Goal: Task Accomplishment & Management: Manage account settings

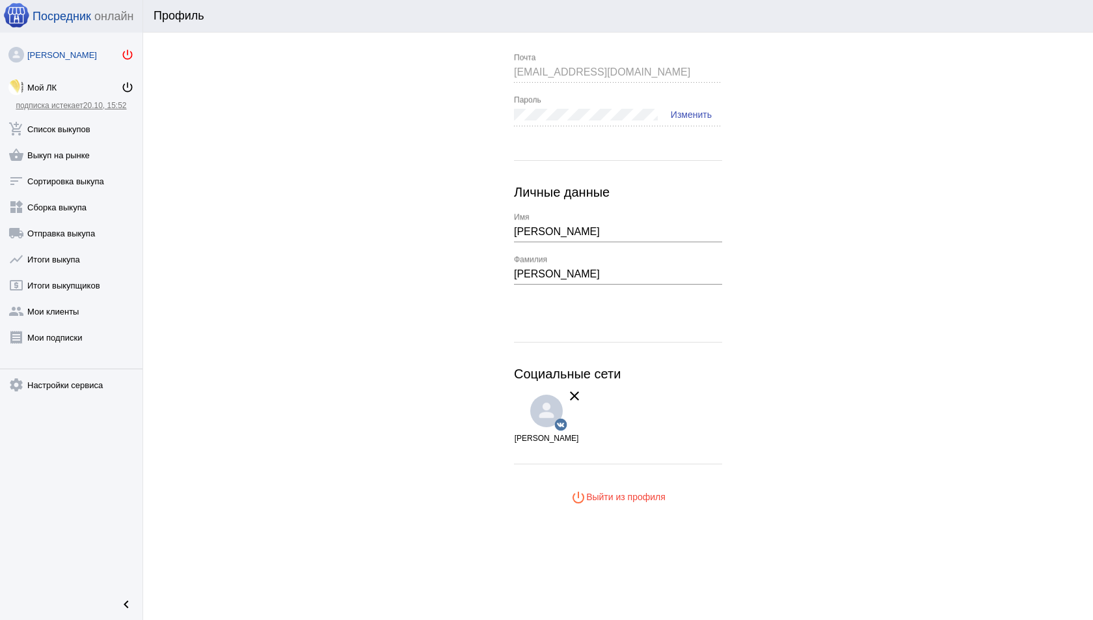
click at [130, 51] on mat-icon "power_settings_new" at bounding box center [127, 54] width 13 height 13
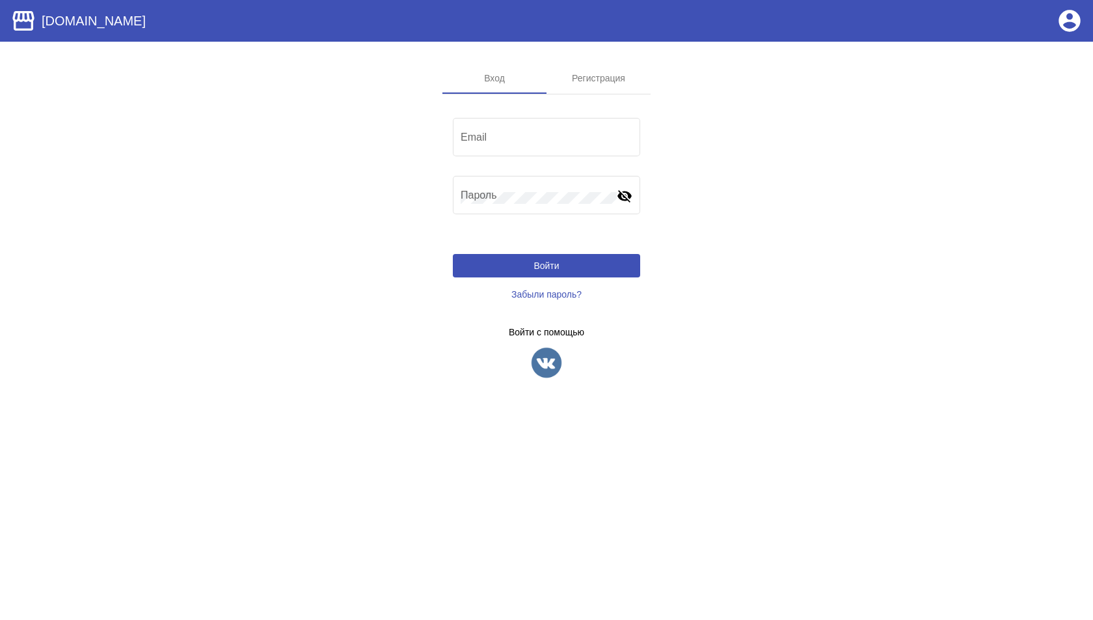
click at [541, 364] on img at bounding box center [546, 362] width 33 height 33
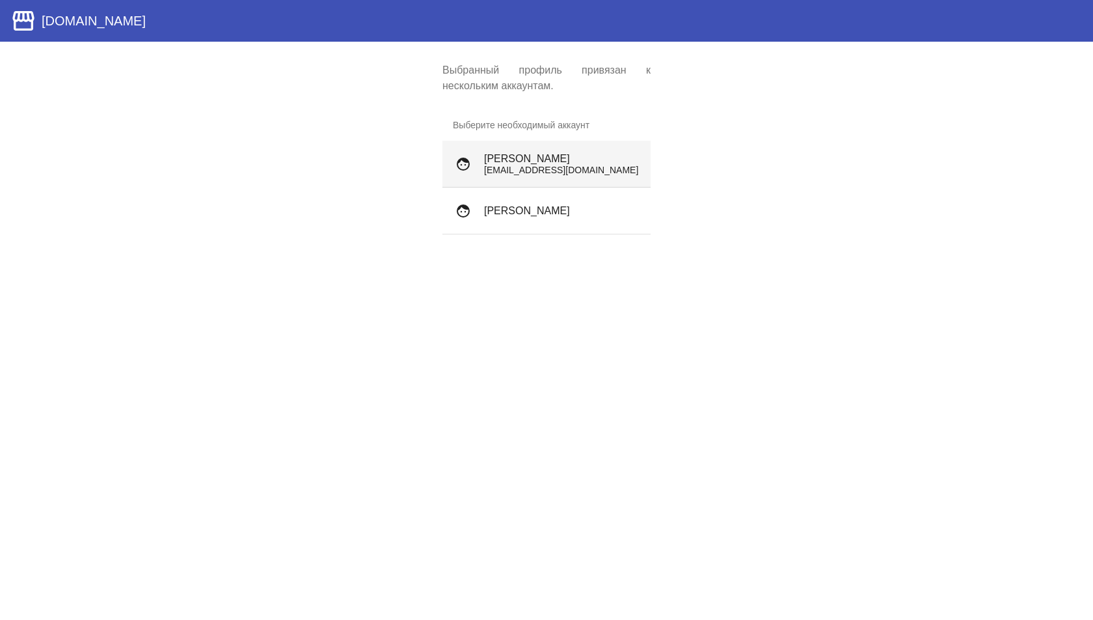
drag, startPoint x: 548, startPoint y: 148, endPoint x: 682, endPoint y: 187, distance: 139.6
click at [684, 187] on app-user-select "Выбранный профиль привязан к нескольким аккаунтам. Выберите необходимый аккаунт…" at bounding box center [546, 158] width 1093 height 193
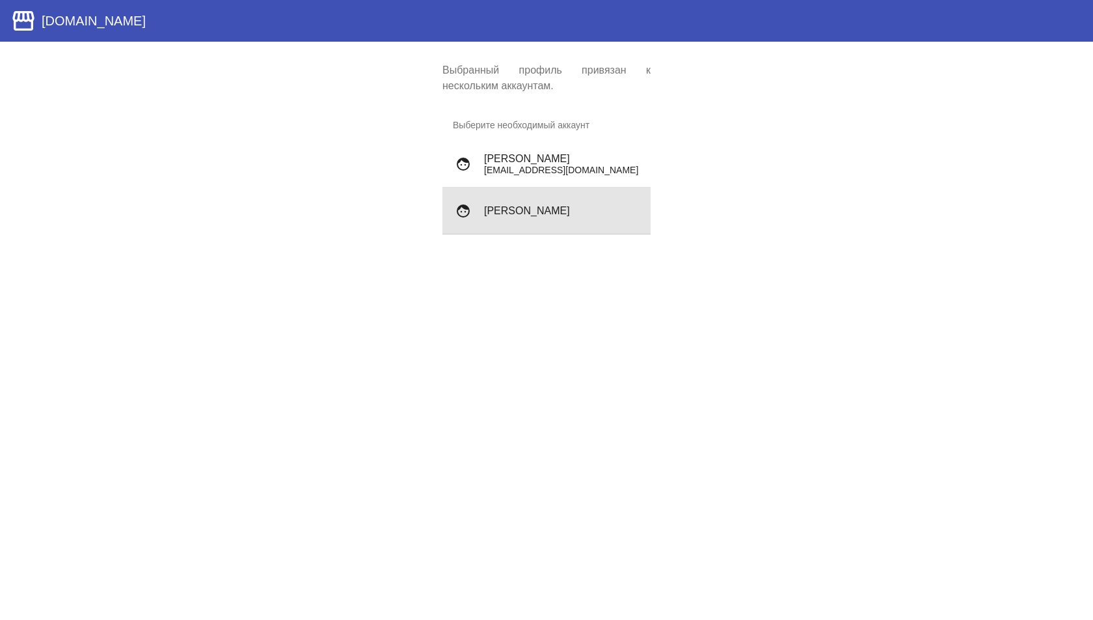
click at [578, 230] on div "face Дмитрий Скворцов" at bounding box center [547, 210] width 208 height 47
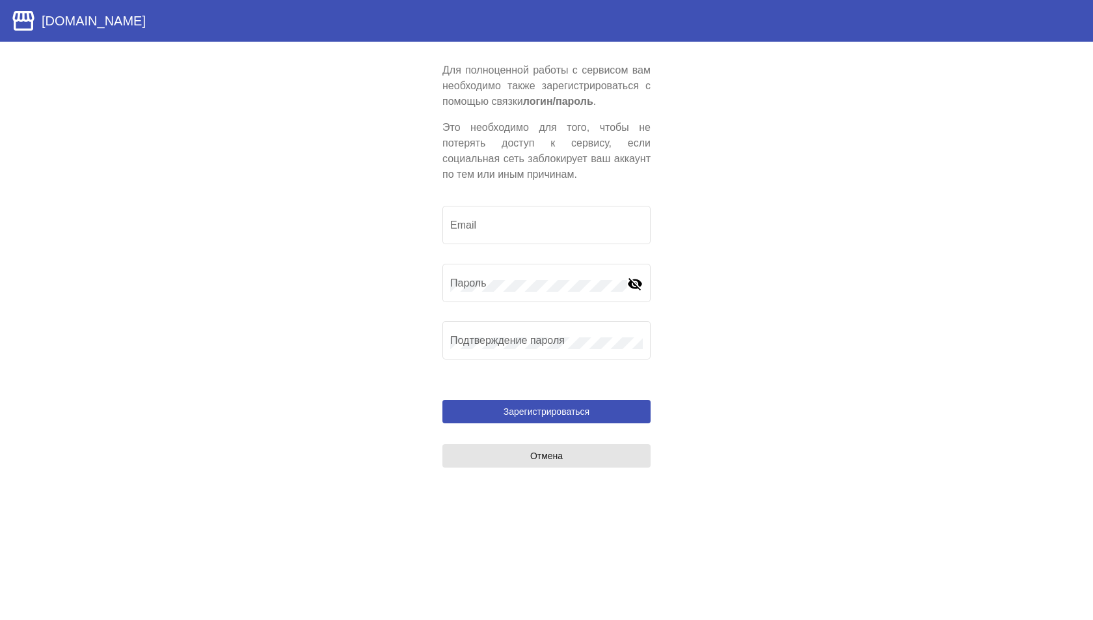
click at [530, 449] on link "Отмена" at bounding box center [547, 455] width 208 height 23
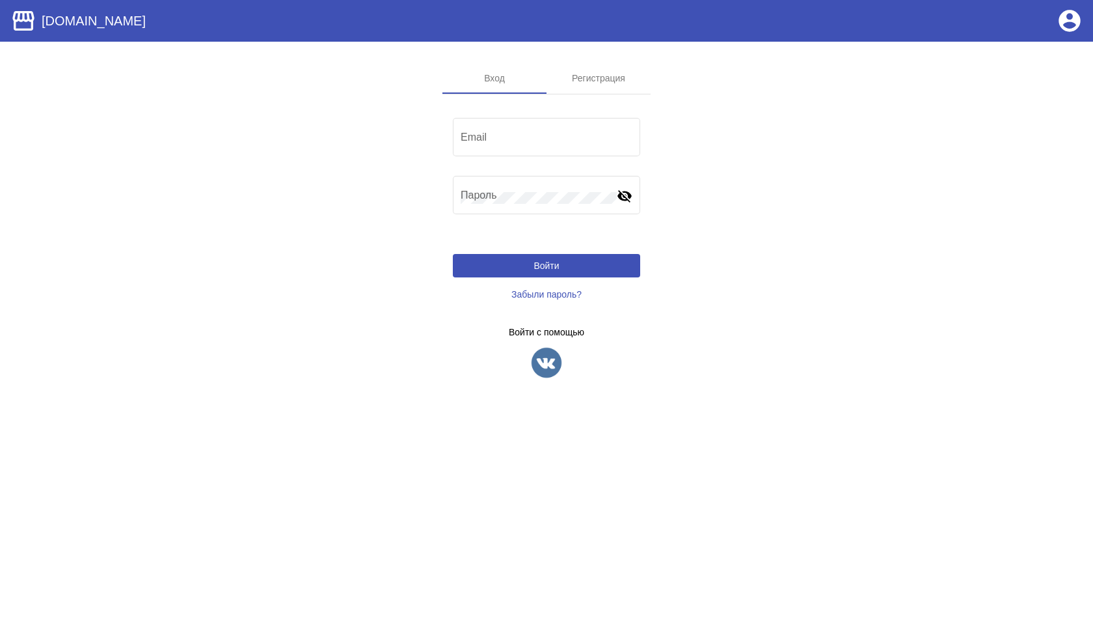
click at [541, 344] on app-sign-profiles "Войти с помощью" at bounding box center [546, 353] width 187 height 52
click at [541, 351] on img at bounding box center [546, 362] width 33 height 33
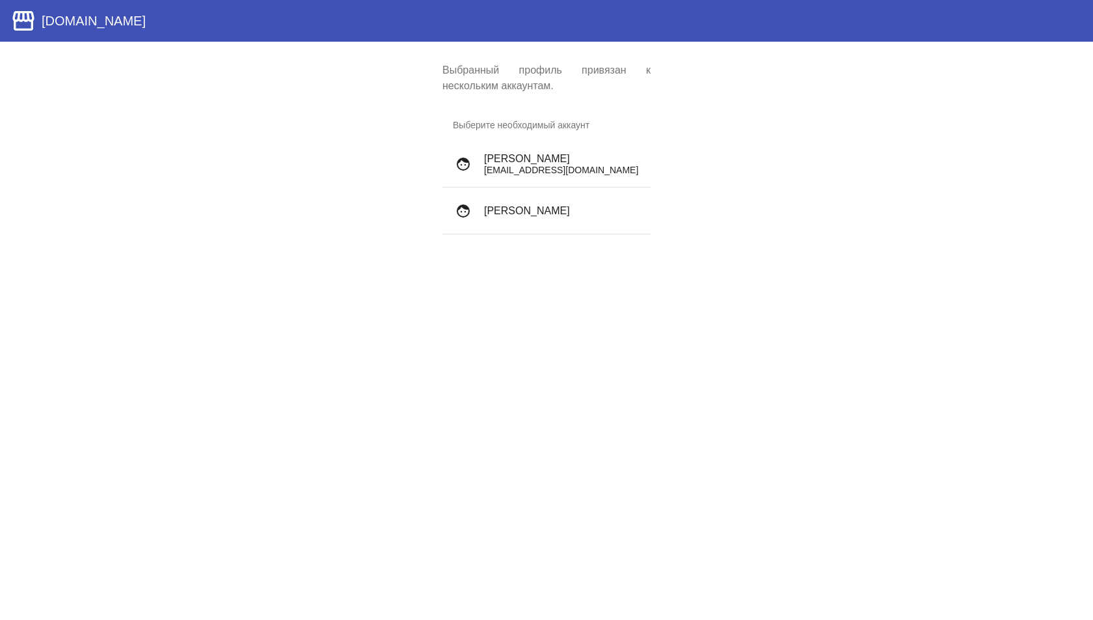
click at [533, 173] on p "[EMAIL_ADDRESS][DOMAIN_NAME]" at bounding box center [562, 170] width 156 height 10
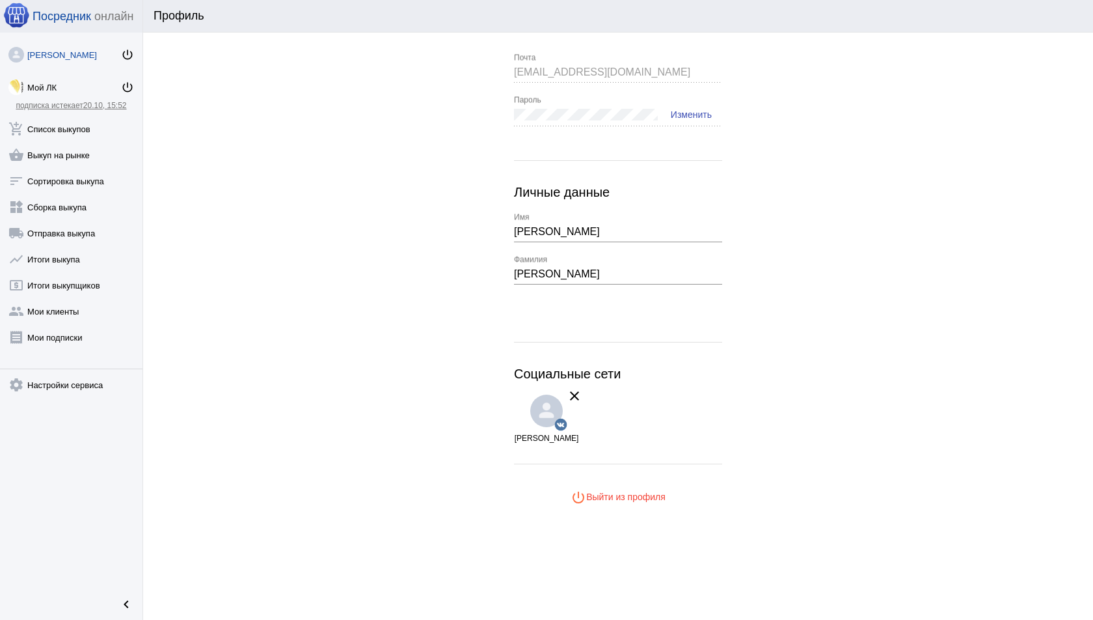
click at [41, 42] on link "[PERSON_NAME] power_settings_new" at bounding box center [71, 52] width 143 height 26
